Goal: Information Seeking & Learning: Understand process/instructions

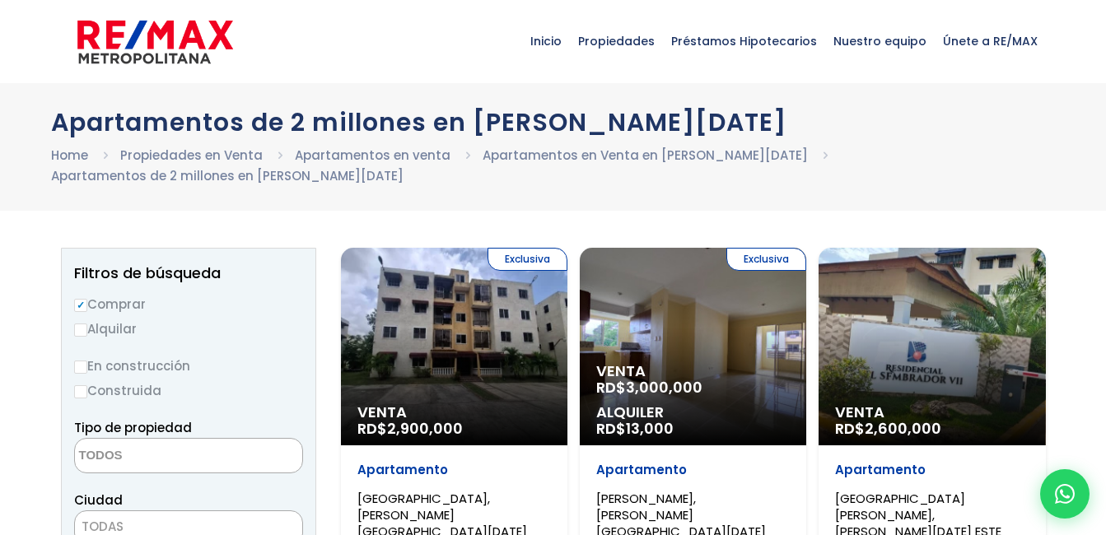
select select
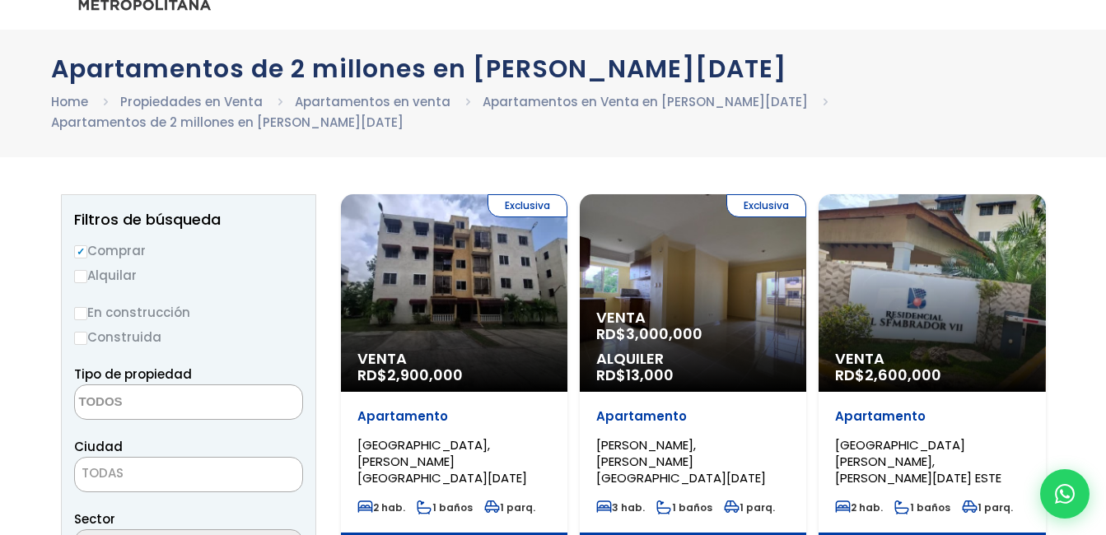
scroll to position [82, 0]
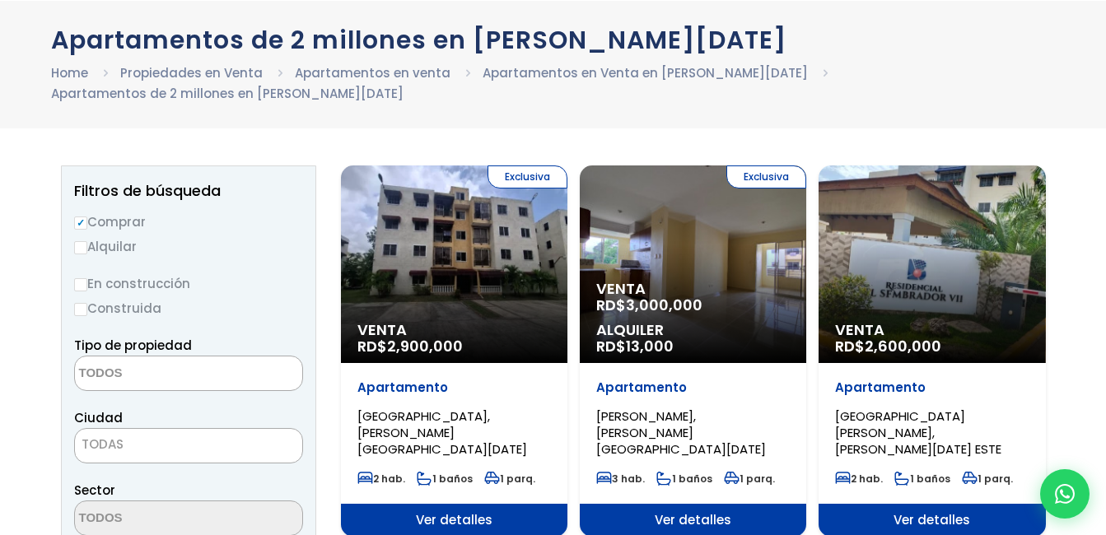
click at [507, 314] on div "Exclusiva Venta RD$ 2,900,000" at bounding box center [454, 265] width 226 height 198
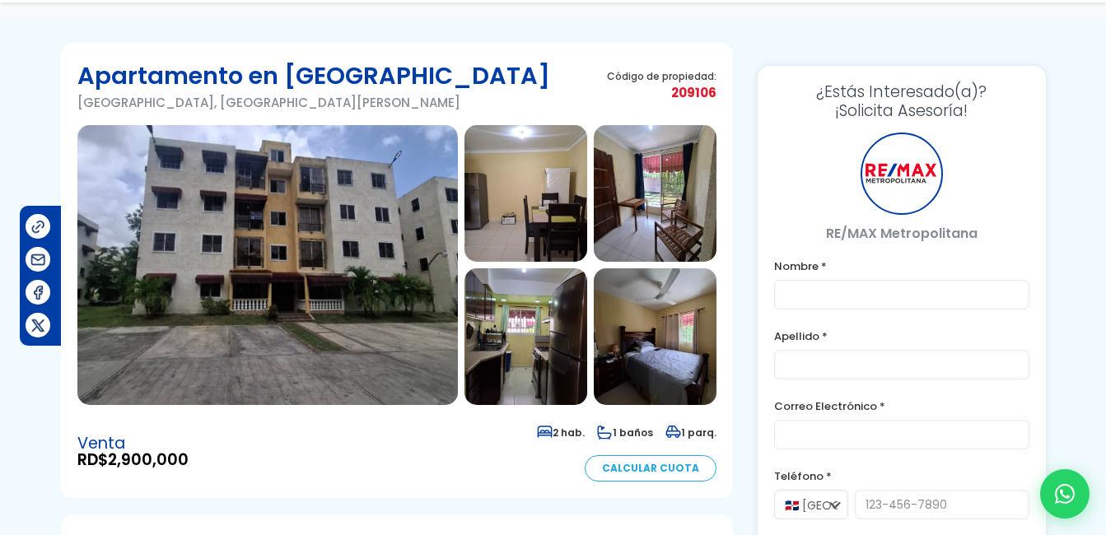
scroll to position [82, 0]
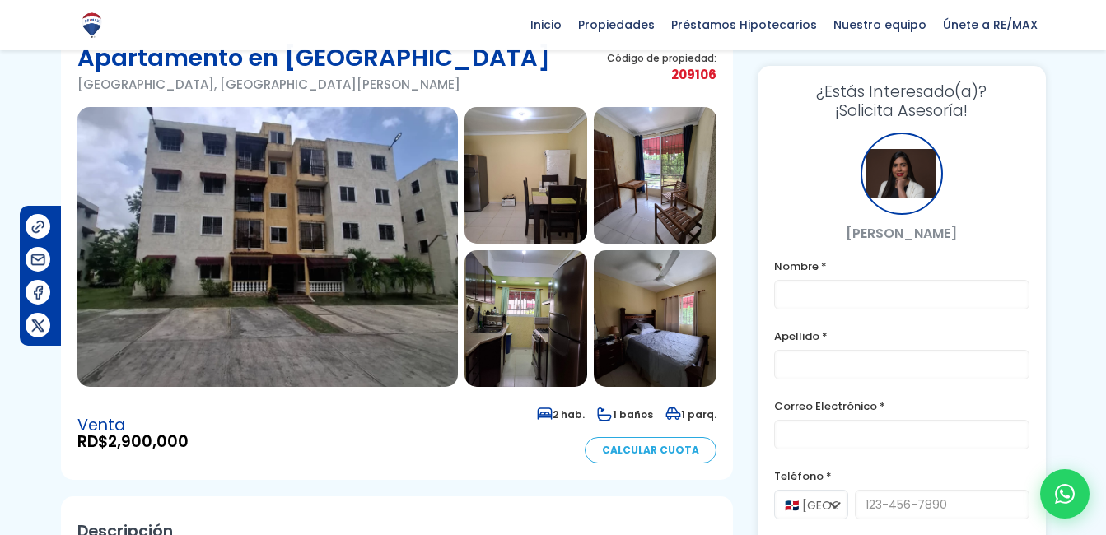
click at [374, 277] on img at bounding box center [267, 247] width 381 height 280
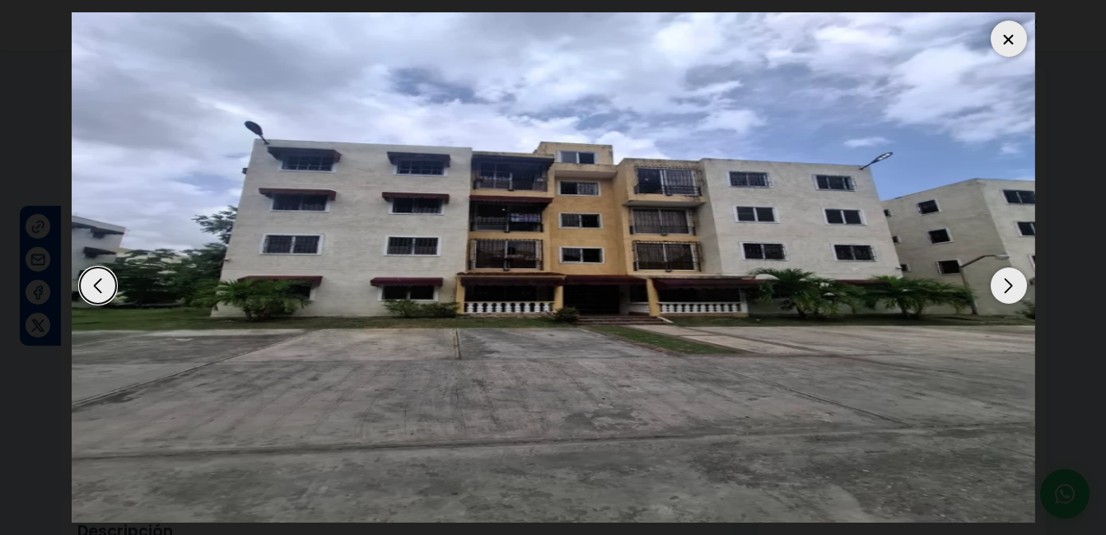
click at [1011, 285] on div "Next slide" at bounding box center [1009, 286] width 36 height 36
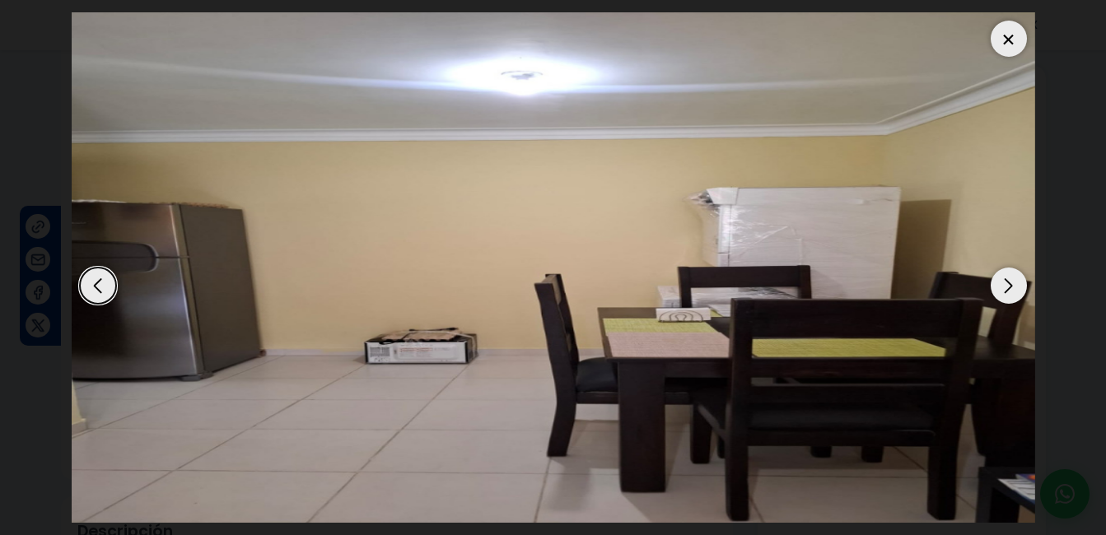
click at [1007, 284] on div "Next slide" at bounding box center [1009, 286] width 36 height 36
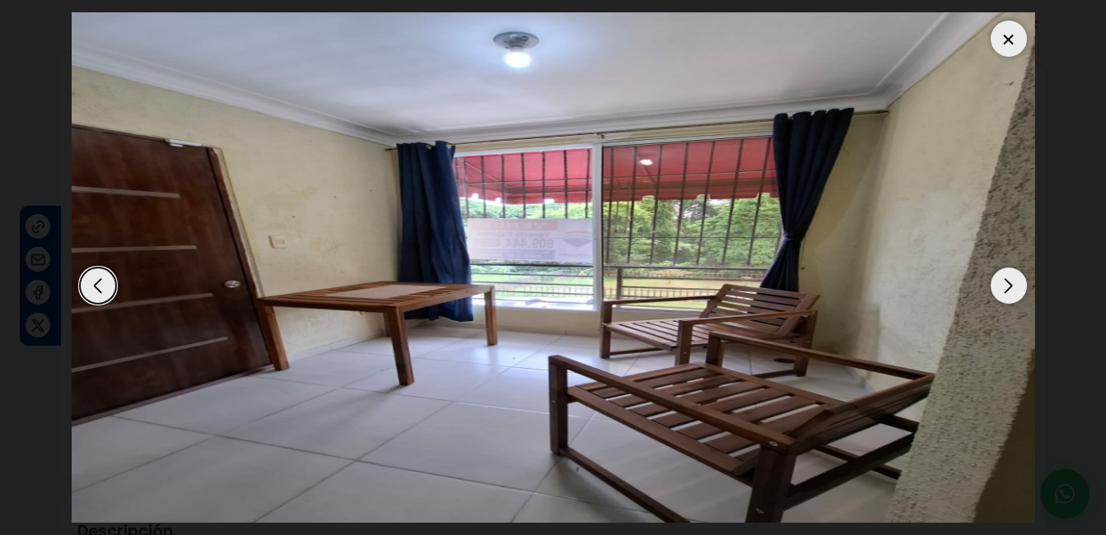
click at [1007, 284] on div "Next slide" at bounding box center [1009, 286] width 36 height 36
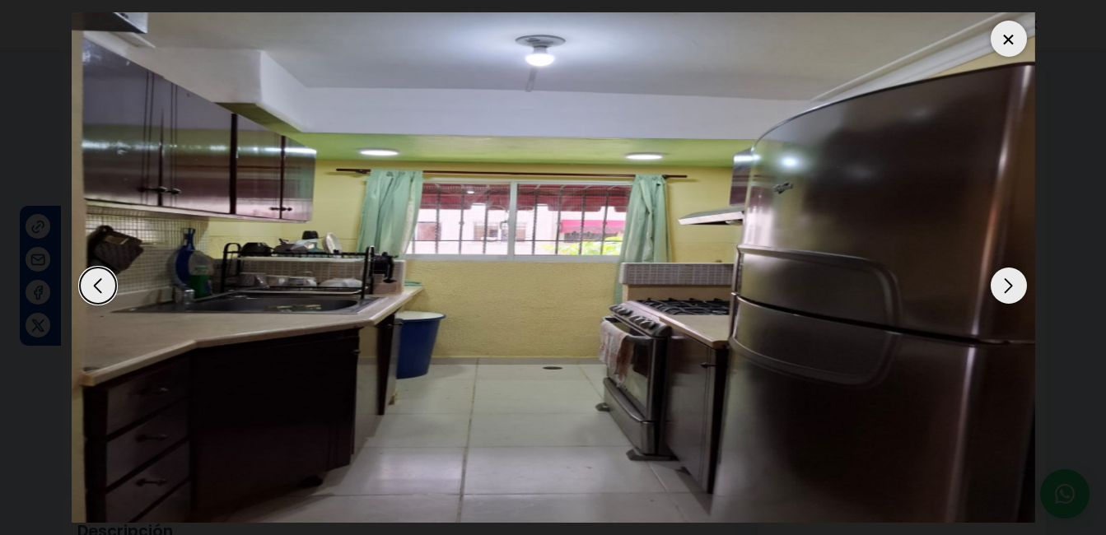
click at [1007, 284] on div "Next slide" at bounding box center [1009, 286] width 36 height 36
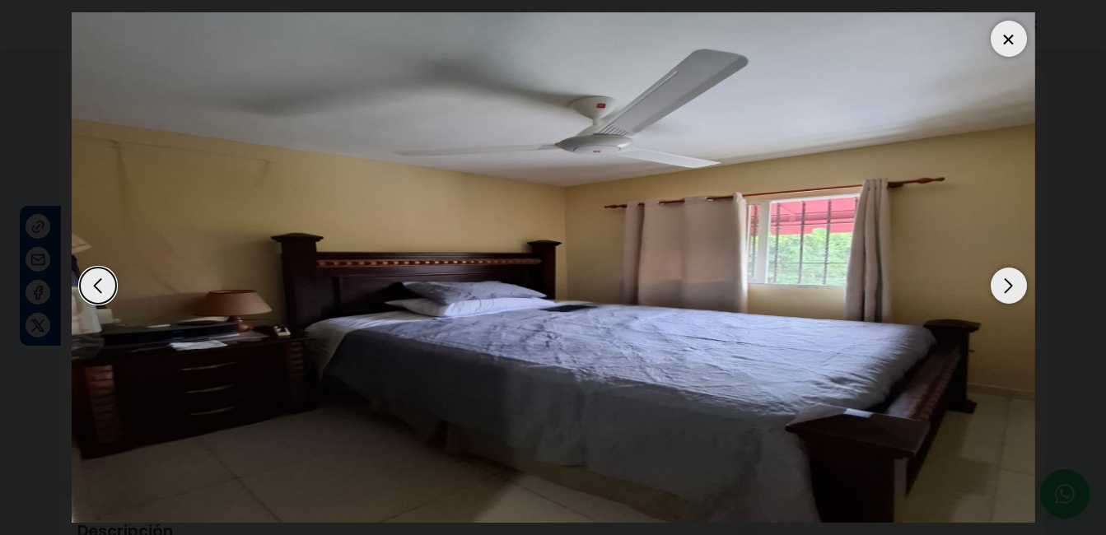
click at [1007, 284] on div "Next slide" at bounding box center [1009, 286] width 36 height 36
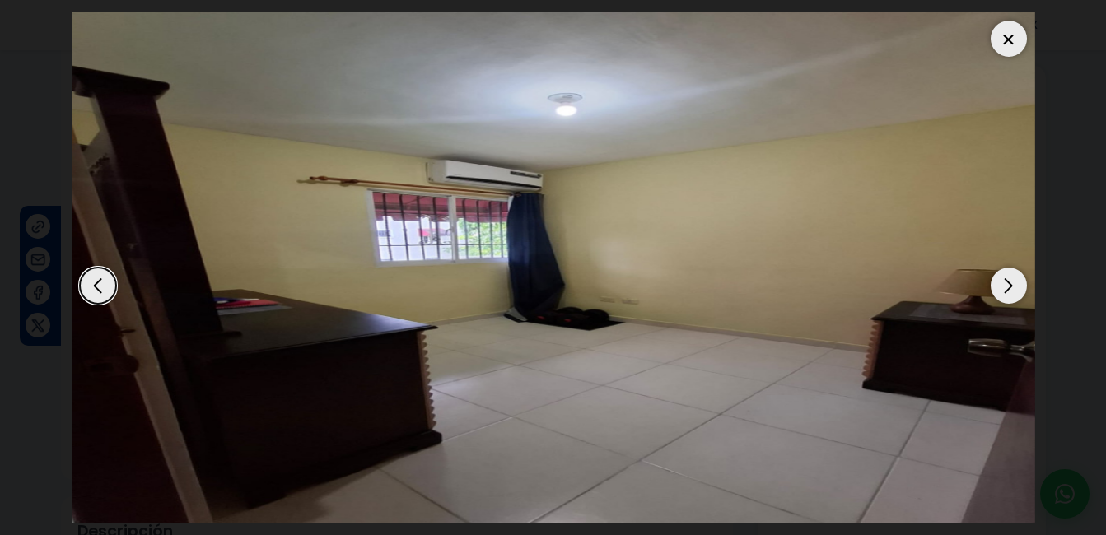
click at [1007, 284] on div "Next slide" at bounding box center [1009, 286] width 36 height 36
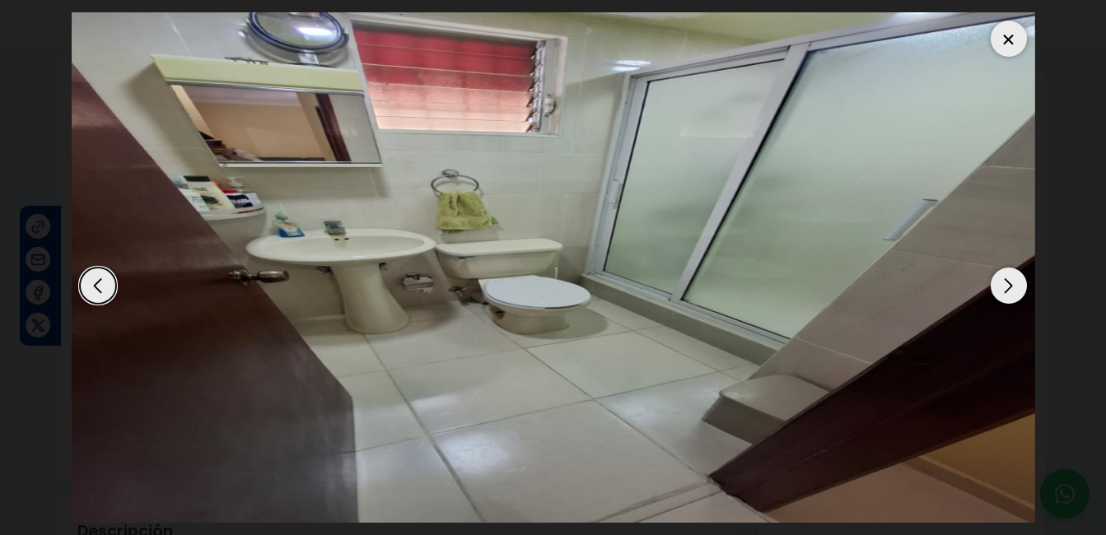
click at [1007, 284] on div "Next slide" at bounding box center [1009, 286] width 36 height 36
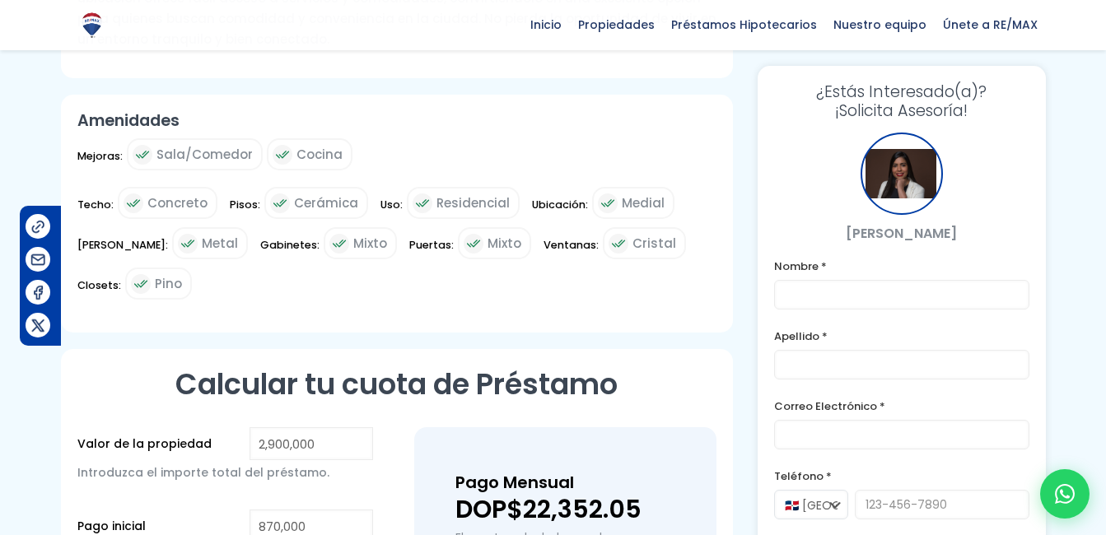
scroll to position [906, 0]
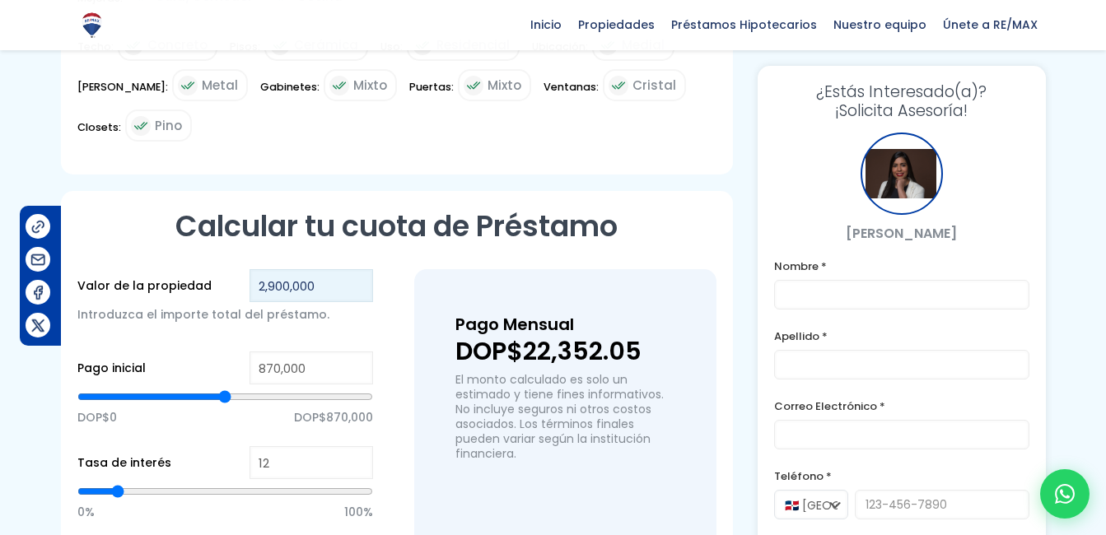
drag, startPoint x: 329, startPoint y: 269, endPoint x: 250, endPoint y: 268, distance: 79.9
click at [250, 269] on input "2,900,000" at bounding box center [312, 285] width 124 height 33
type input "9"
type input "0"
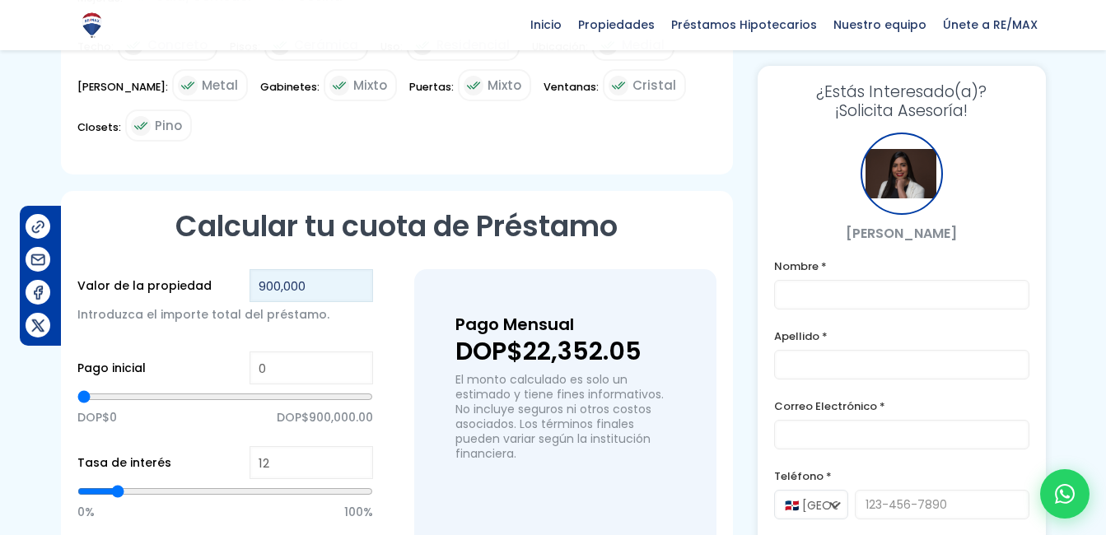
type input "900,000"
click at [251, 352] on input "0" at bounding box center [312, 368] width 124 height 33
type input "2"
type input "20"
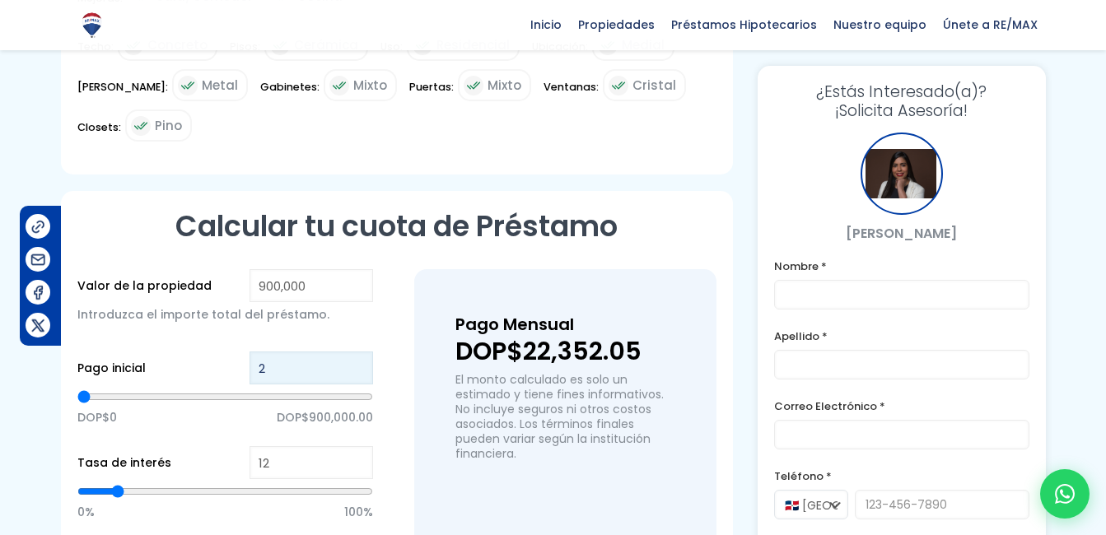
type input "20"
type input "200"
type input "2,000"
type input "2000"
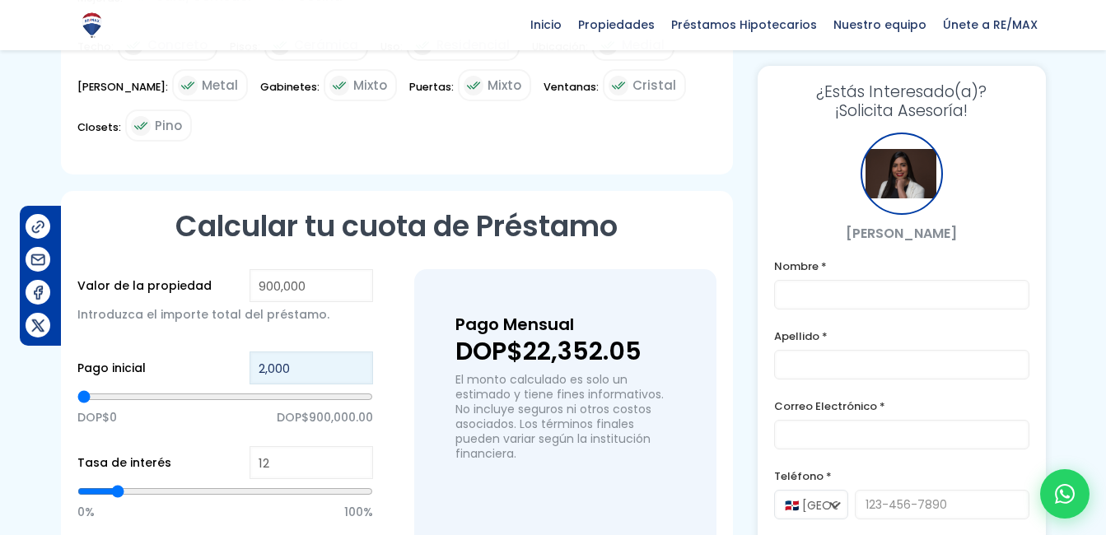
type input "20,000"
type input "20000"
type input "200,000"
type input "200000"
type input "2,000,000"
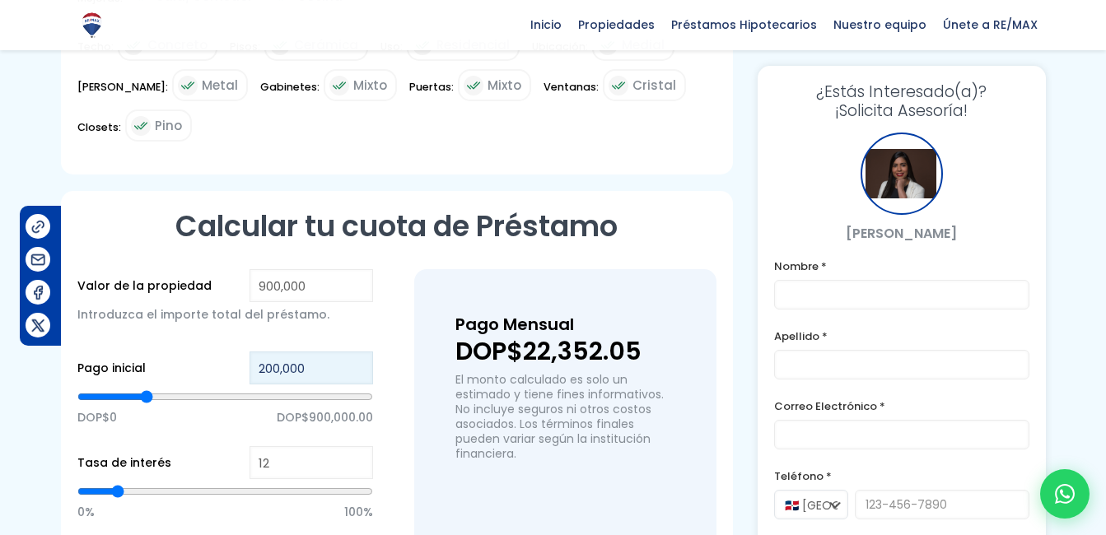
type input "900000"
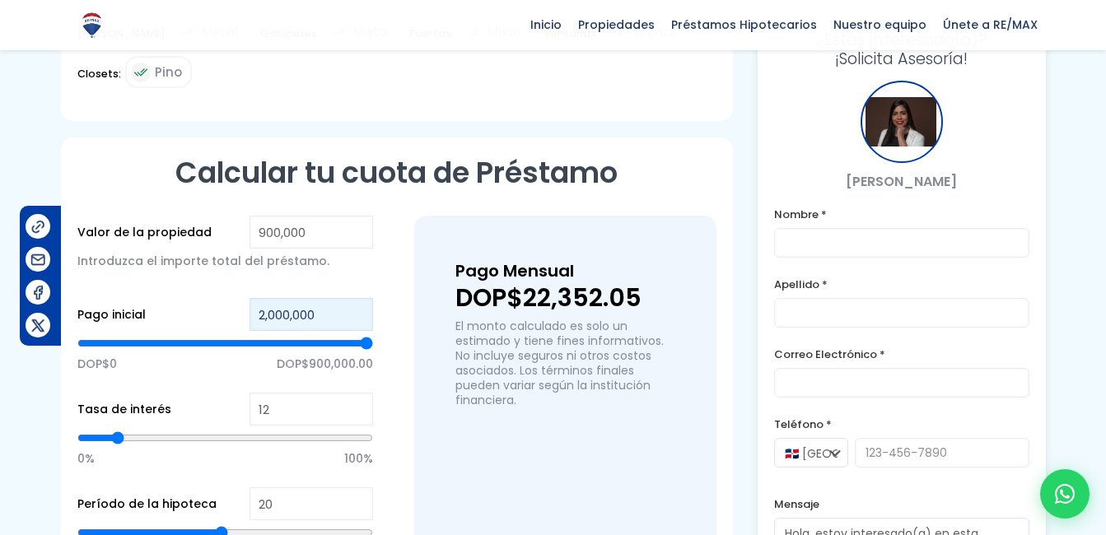
scroll to position [988, 0]
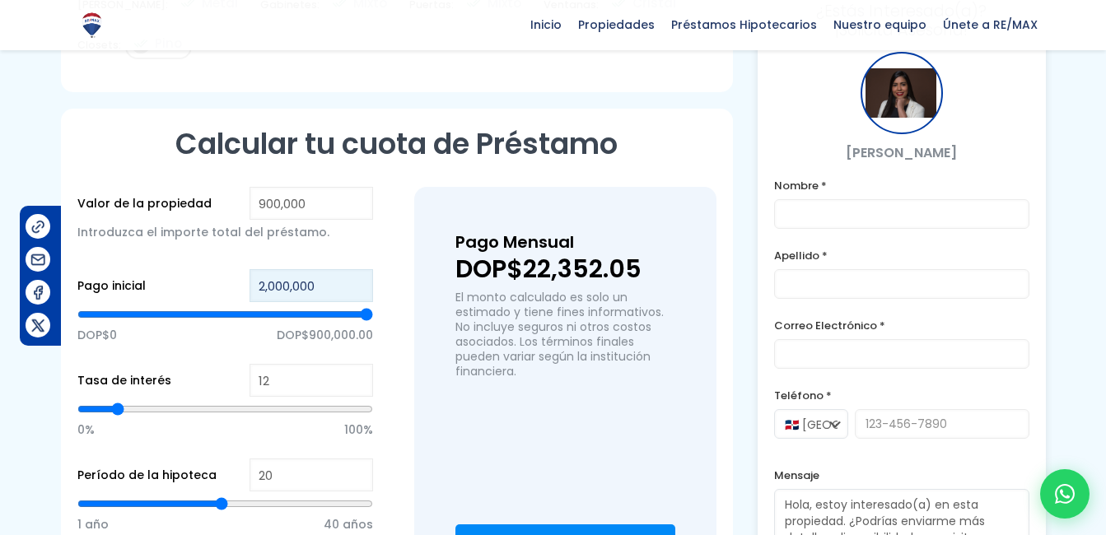
type input "2,000,000"
drag, startPoint x: 283, startPoint y: 456, endPoint x: 252, endPoint y: 455, distance: 31.3
click at [252, 459] on input "20" at bounding box center [312, 475] width 124 height 33
type input "5"
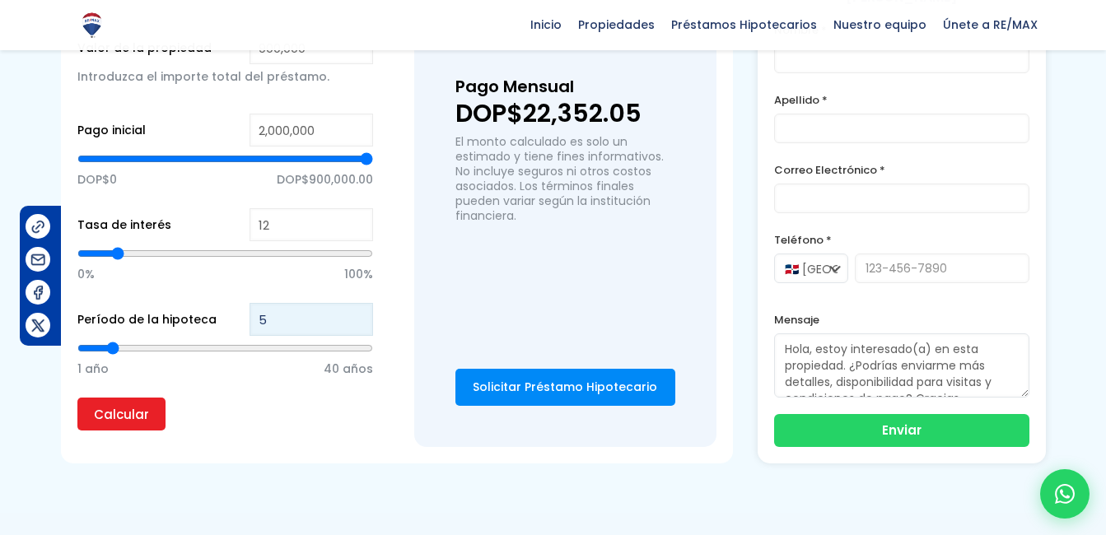
scroll to position [1153, 0]
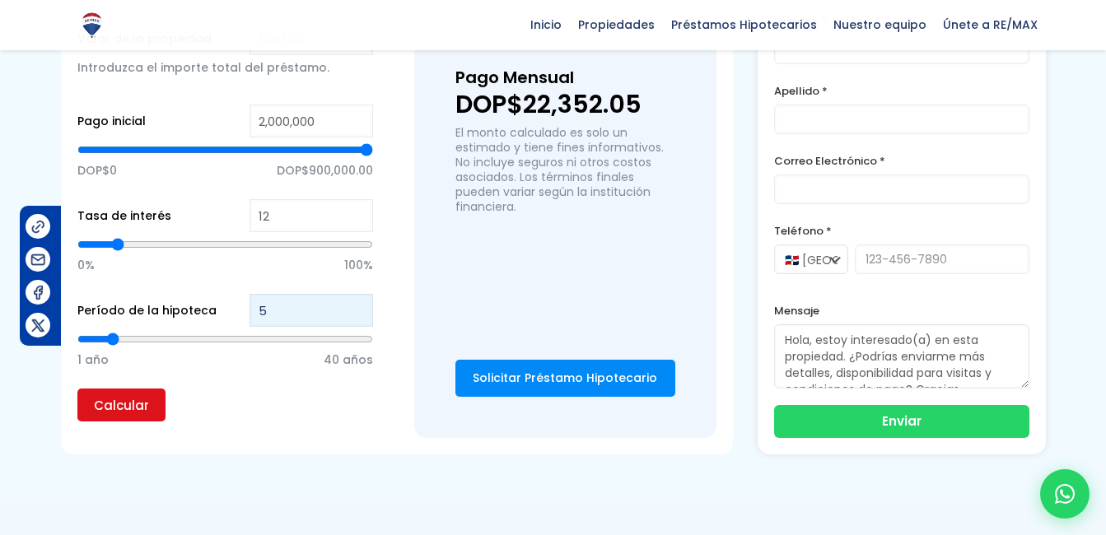
type input "5"
click at [118, 389] on input "Calcular" at bounding box center [121, 405] width 88 height 33
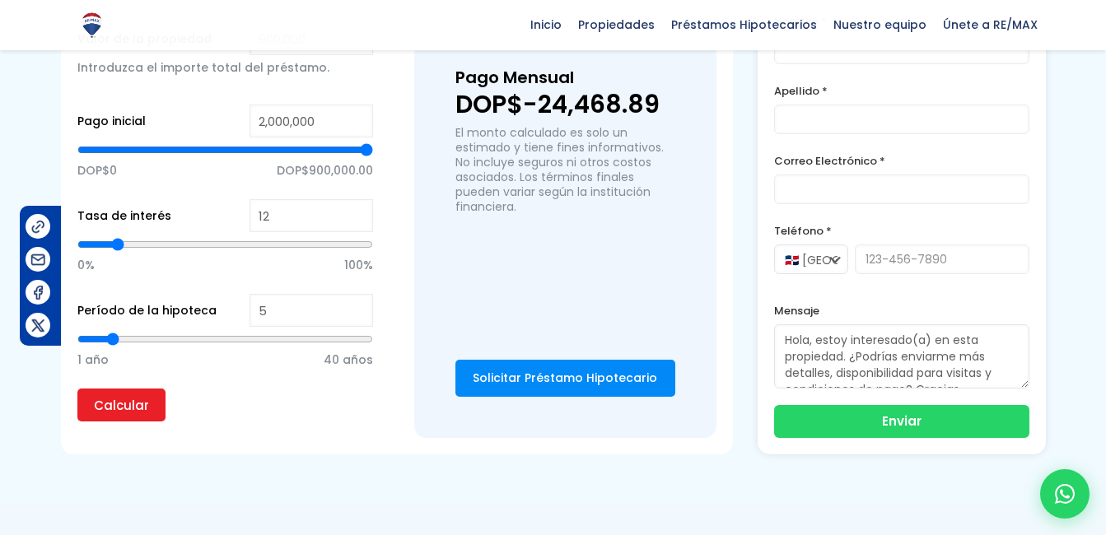
scroll to position [1071, 0]
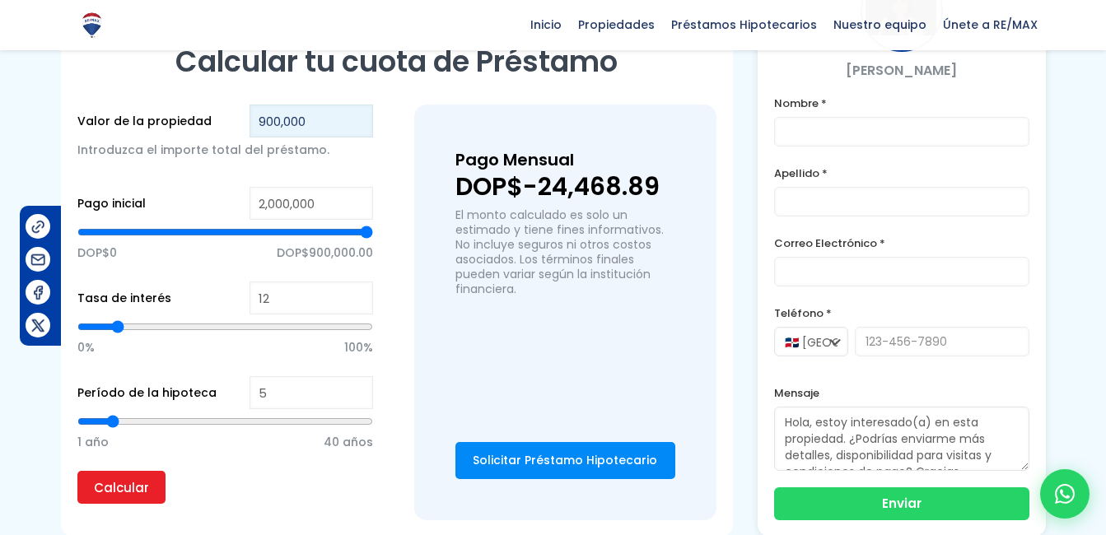
click at [256, 105] on input "900,000" at bounding box center [312, 121] width 124 height 33
type input "2,900,000"
type input "0"
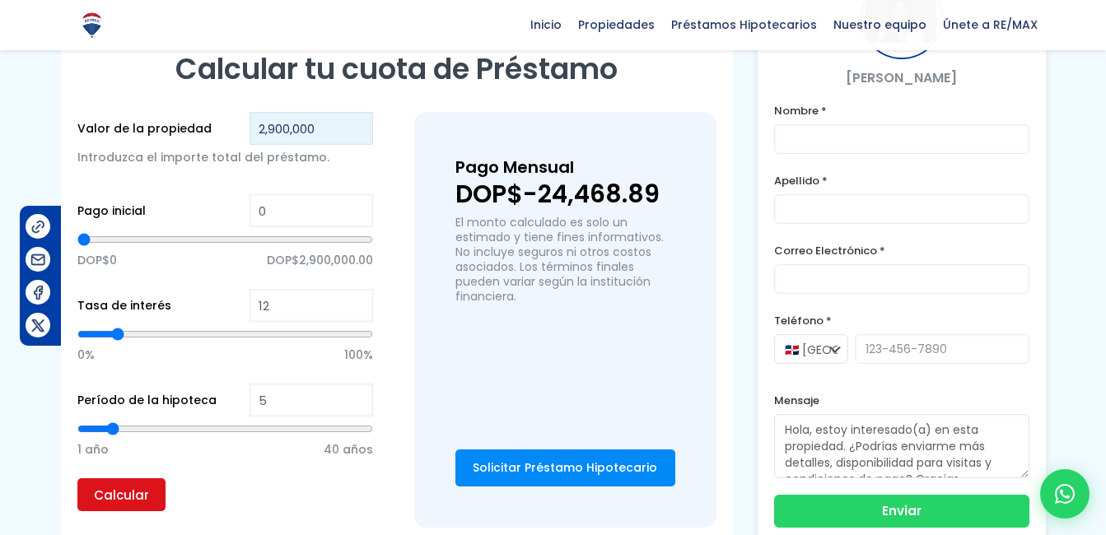
type input "2,900,000"
click at [122, 479] on input "Calcular" at bounding box center [121, 495] width 88 height 33
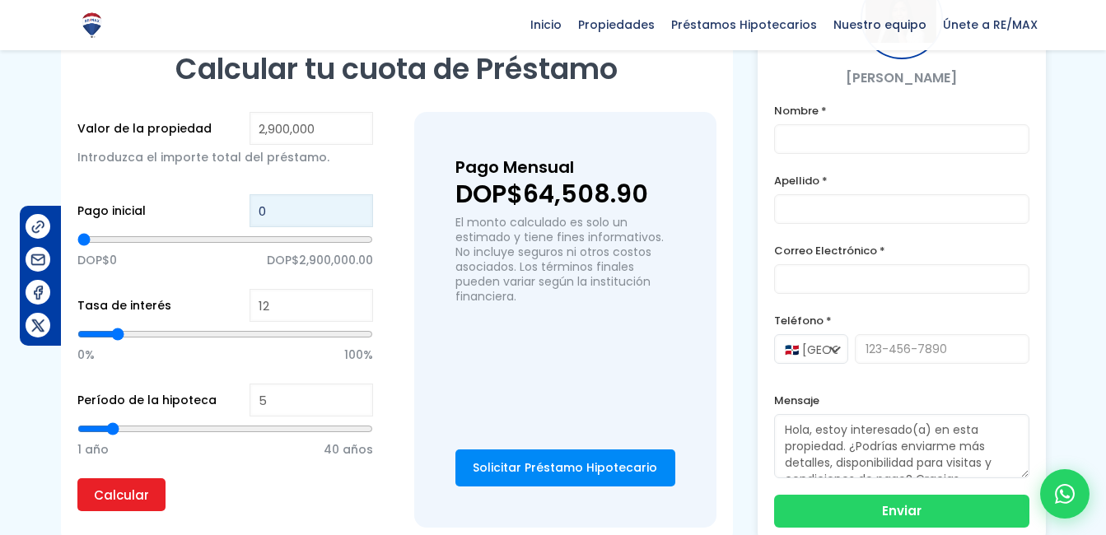
click at [287, 194] on input "0" at bounding box center [312, 210] width 124 height 33
type input "2"
type input "20"
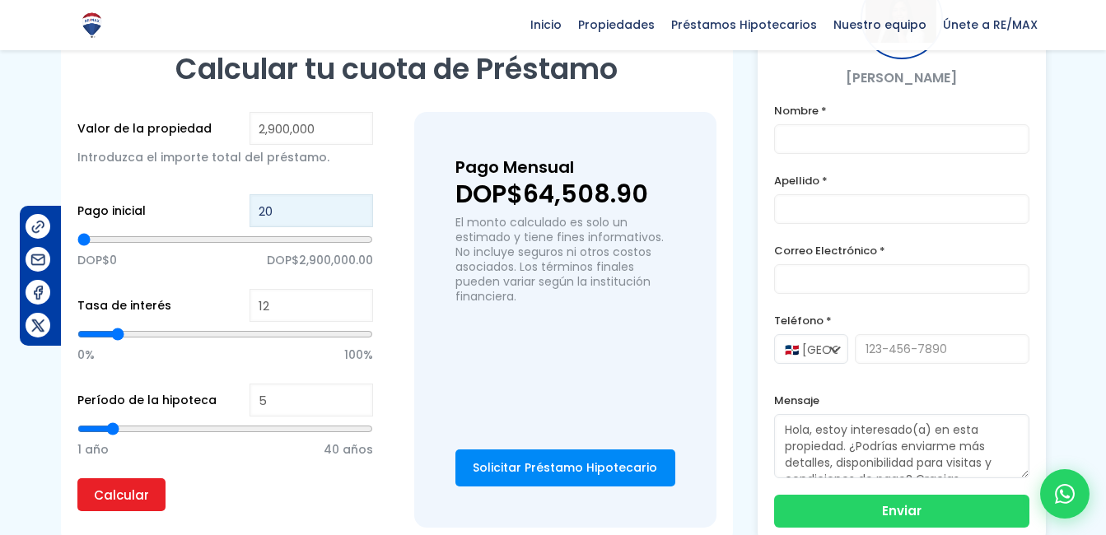
type input "200"
type input "2,000"
type input "2000"
type input "20,000"
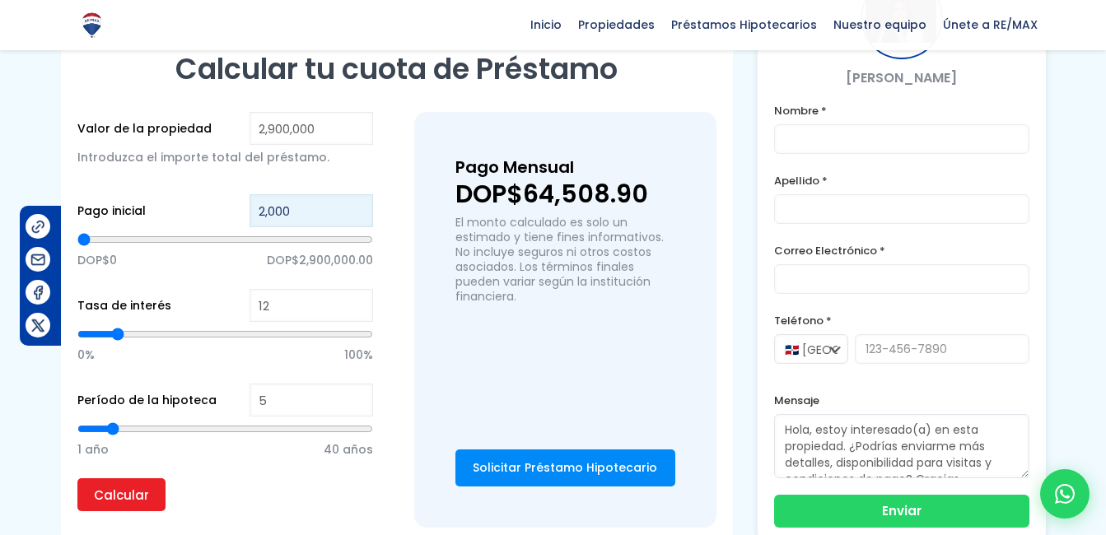
type input "20000"
type input "200,000"
type input "200000"
type input "2,000,000"
type input "2000000"
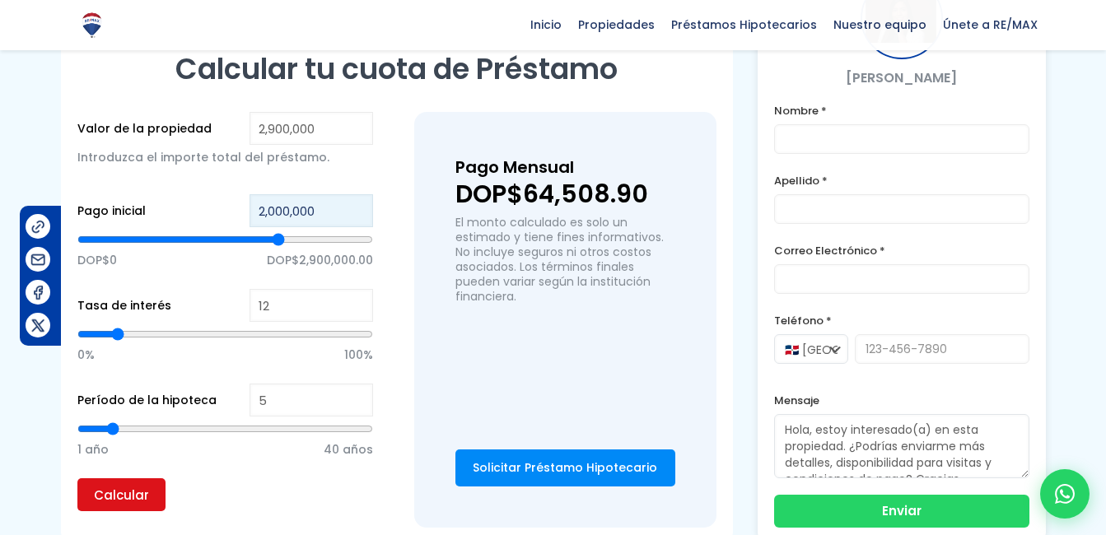
type input "2,000,000"
click at [131, 479] on input "Calcular" at bounding box center [121, 495] width 88 height 33
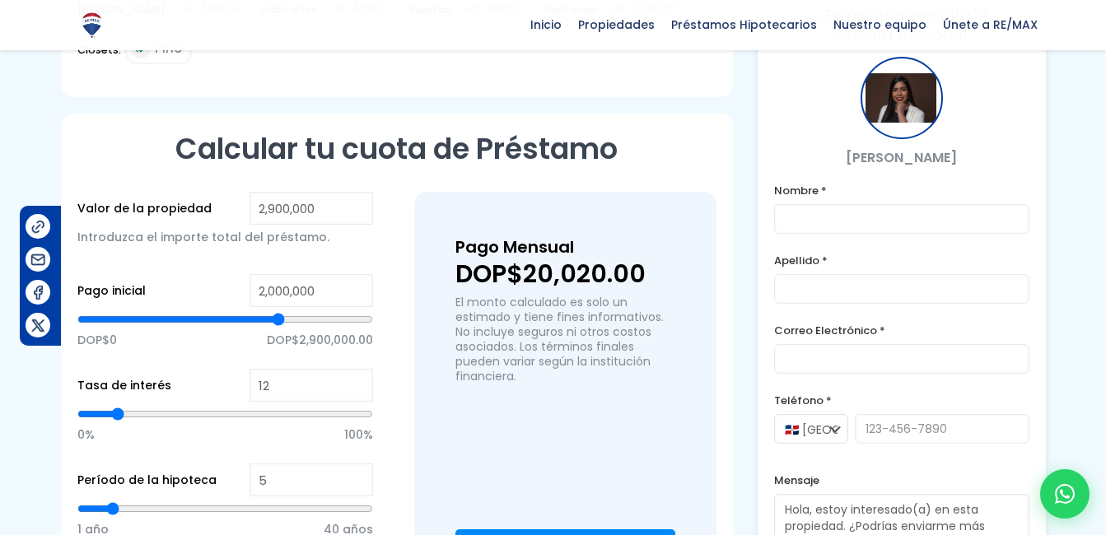
scroll to position [726, 0]
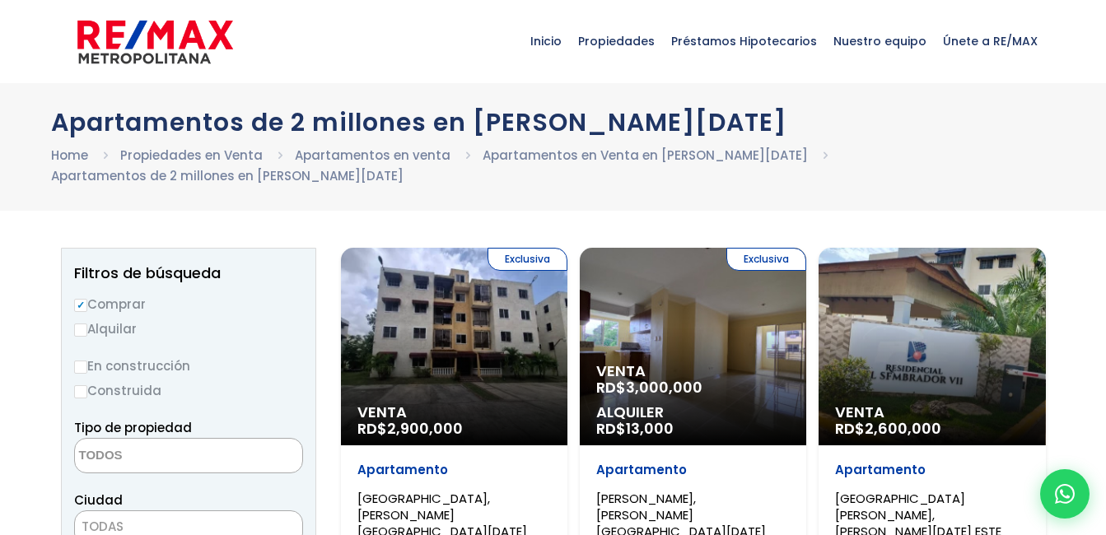
select select
click at [690, 334] on div "Exclusiva Venta RD$ 3,000,000 Alquiler RD$ 13,000" at bounding box center [693, 347] width 226 height 198
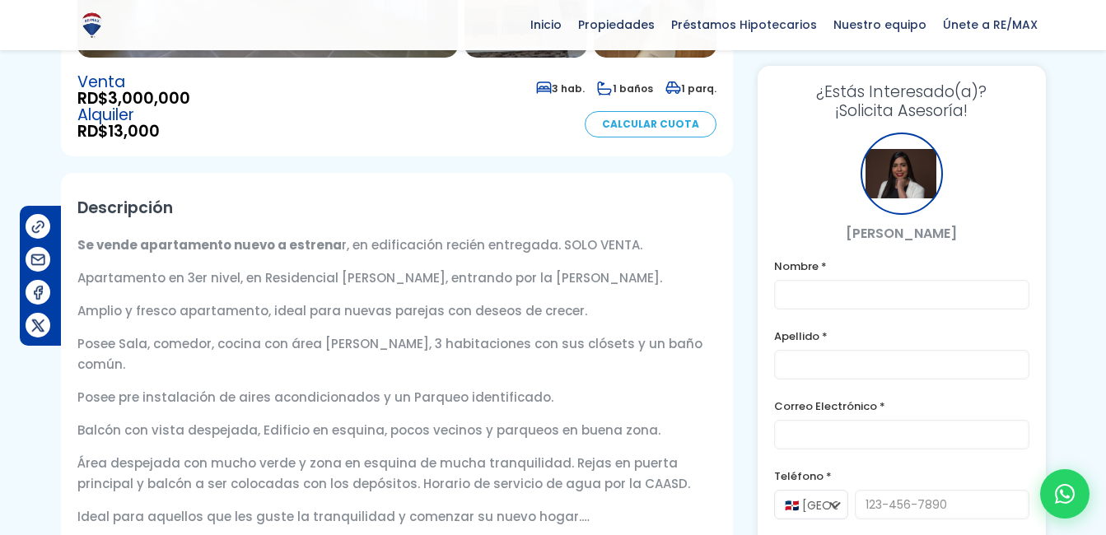
scroll to position [329, 0]
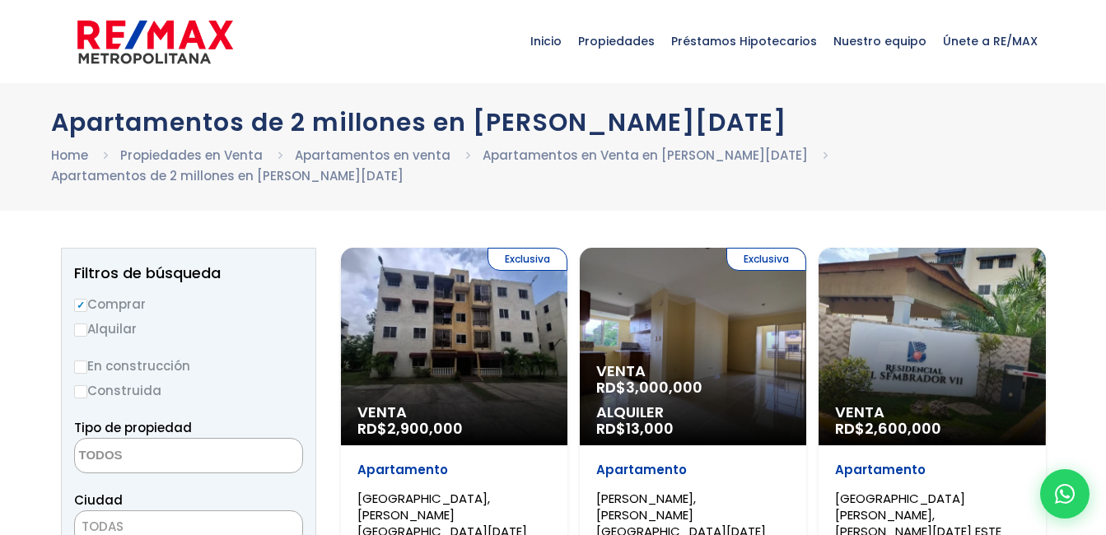
select select
click at [931, 338] on div "Venta RD$ 2,600,000" at bounding box center [932, 347] width 226 height 198
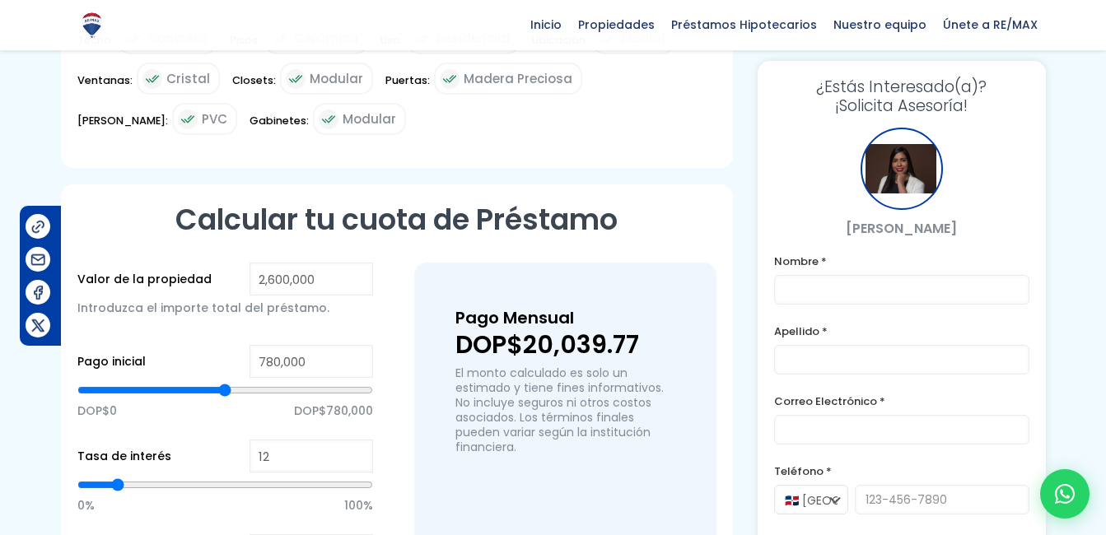
scroll to position [988, 0]
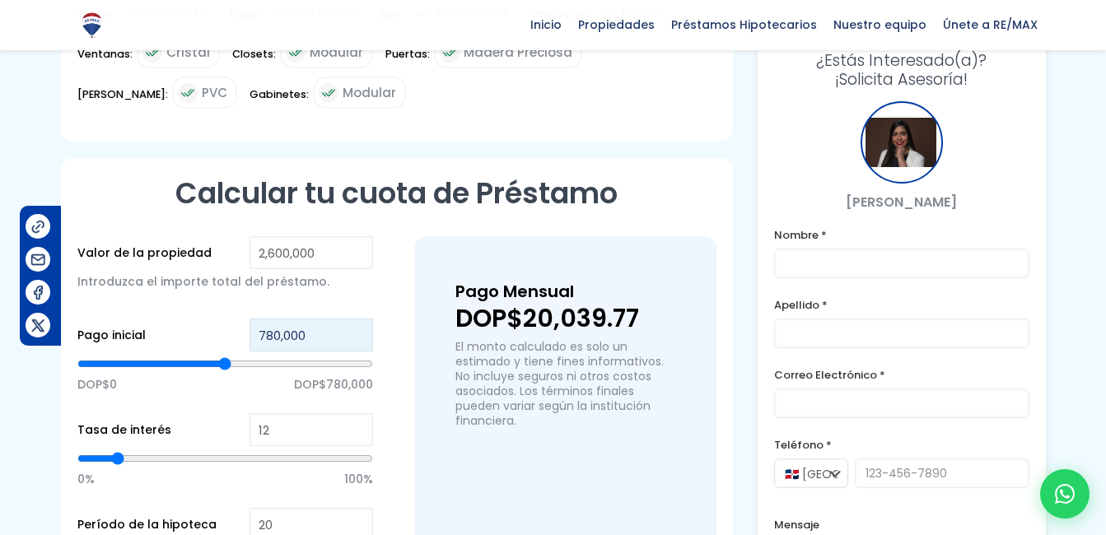
drag, startPoint x: 332, startPoint y: 279, endPoint x: 230, endPoint y: 267, distance: 102.9
click at [230, 319] on div "Pago inicial 780,000 DOP$0 DOP$780,000" at bounding box center [225, 366] width 296 height 95
type input "2"
type input "20"
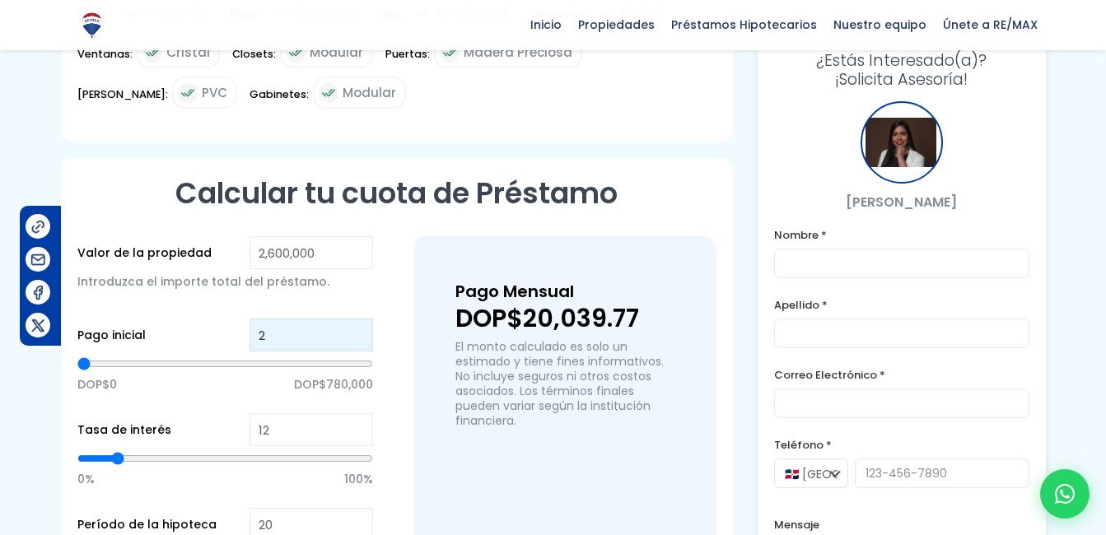
type input "20"
type input "200"
type input "2,000"
type input "2000"
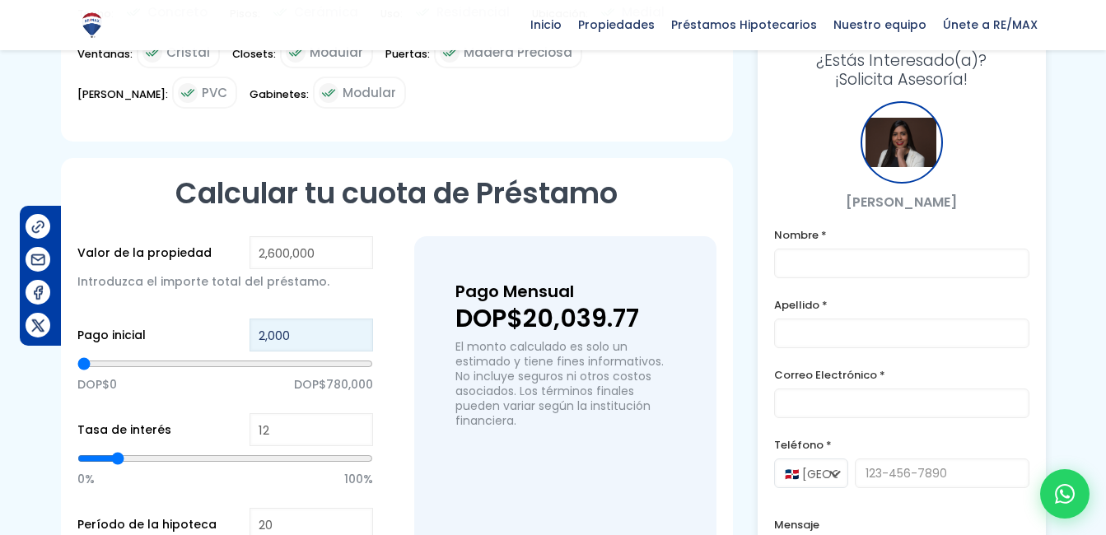
type input "20,000"
type input "20000"
type input "200,000"
type input "200000"
type input "2,000,000"
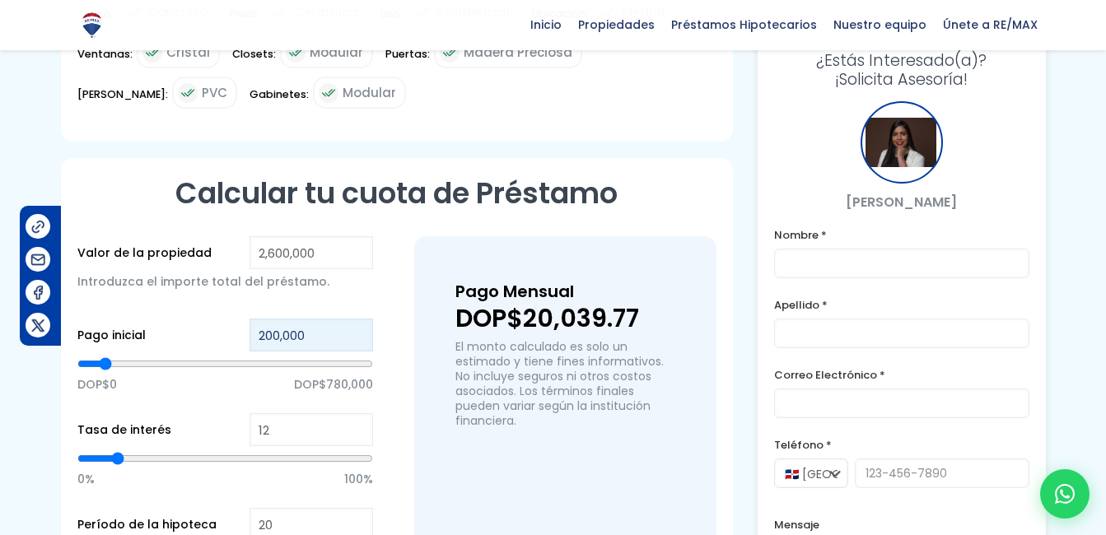
type input "2000000"
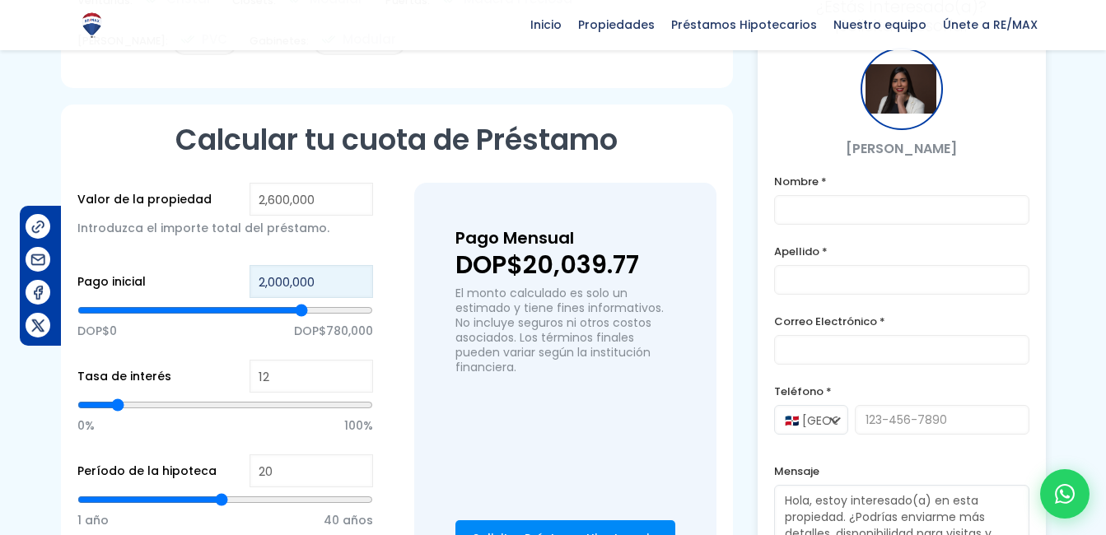
scroll to position [1071, 0]
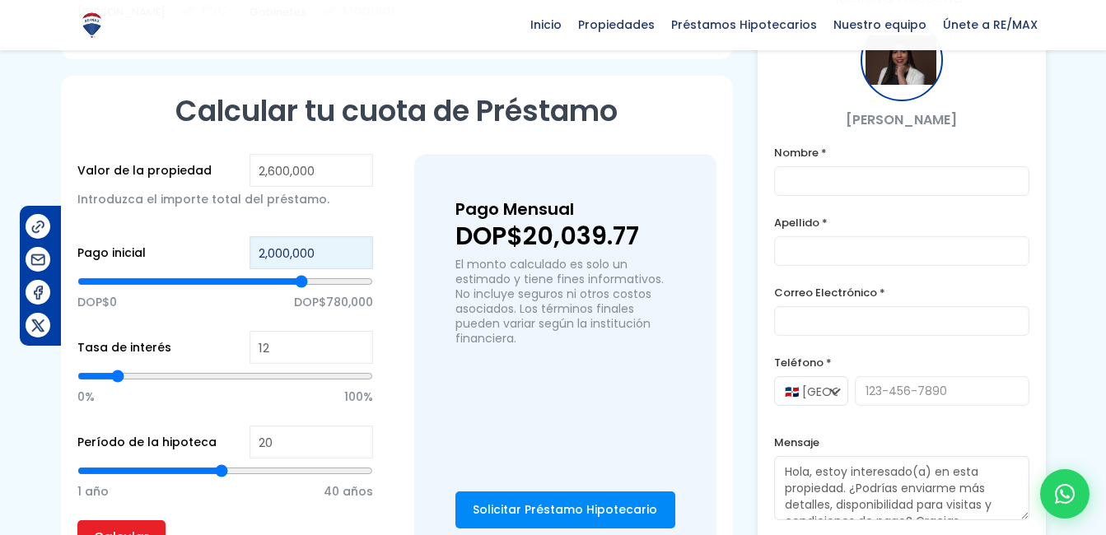
type input "2,000,000"
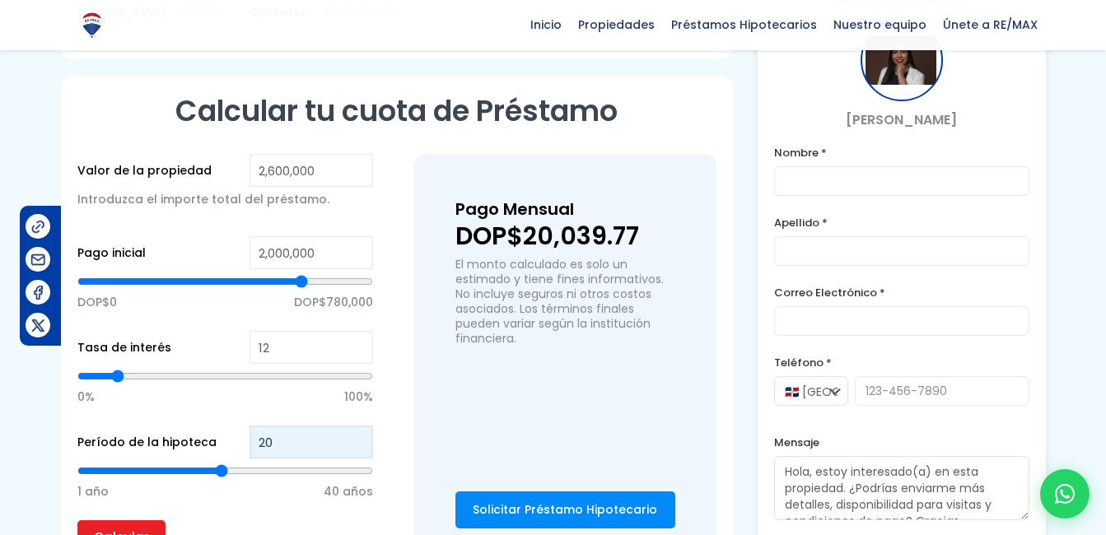
drag, startPoint x: 285, startPoint y: 391, endPoint x: 229, endPoint y: 395, distance: 56.1
click at [229, 426] on div "Período de la hipoteca 20 1 año 40 años" at bounding box center [225, 473] width 296 height 95
type input "5"
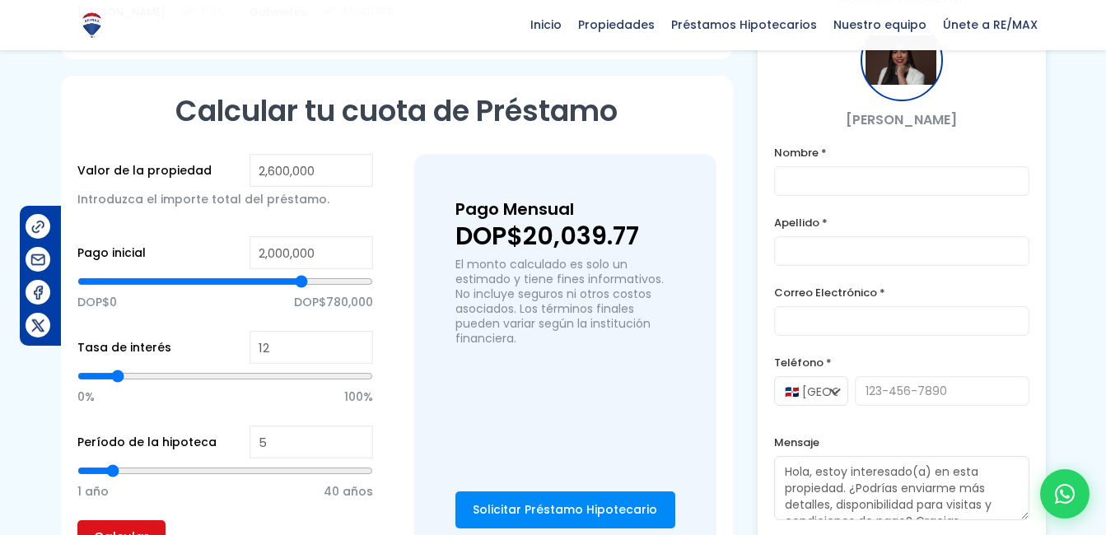
click at [128, 521] on input "Calcular" at bounding box center [121, 537] width 88 height 33
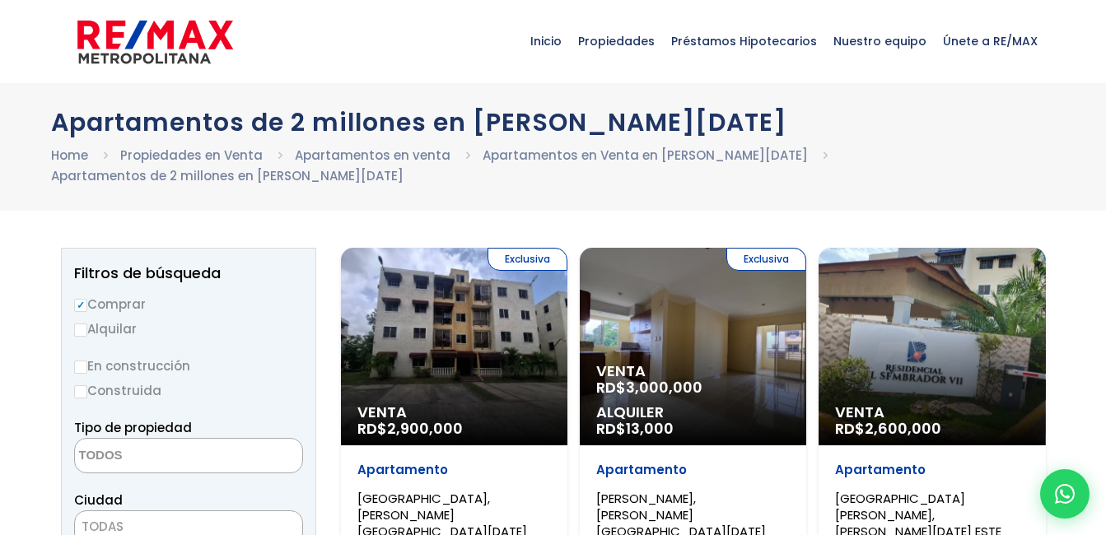
select select
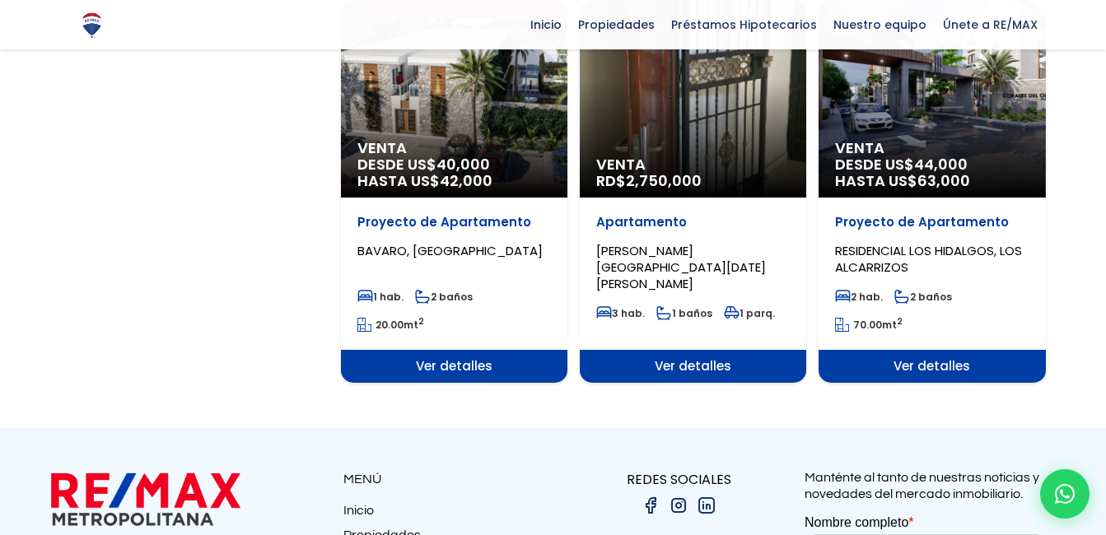
scroll to position [1196, 0]
